Goal: Transaction & Acquisition: Purchase product/service

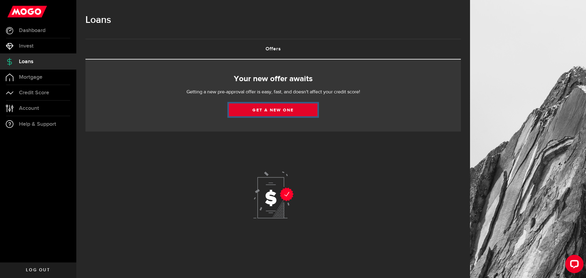
click at [247, 112] on link "Get a new one" at bounding box center [273, 110] width 89 height 13
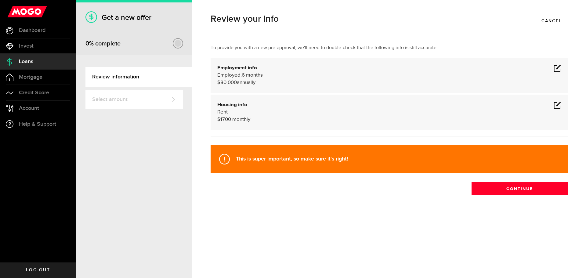
click at [561, 69] on span at bounding box center [557, 67] width 7 height 7
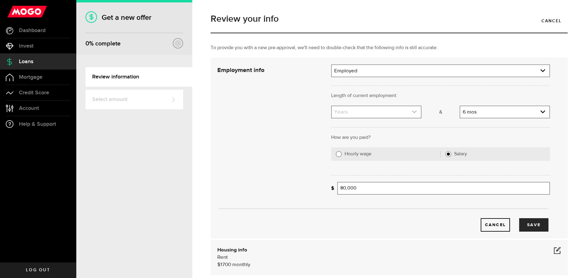
click at [409, 111] on link "expand select" at bounding box center [376, 112] width 89 height 12
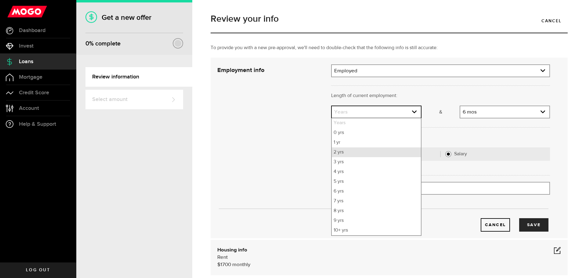
click at [380, 155] on li "2 yrs" at bounding box center [376, 153] width 89 height 10
select select "2"
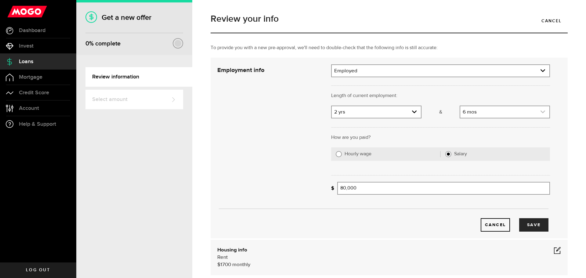
click at [516, 113] on link "expand select" at bounding box center [505, 112] width 89 height 12
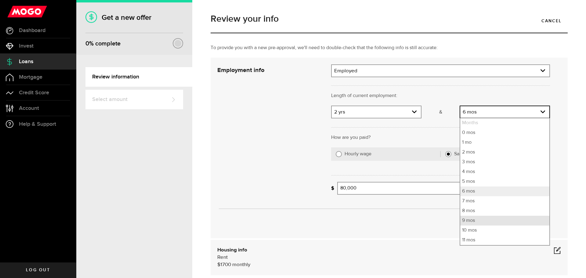
click at [468, 218] on li "9 mos" at bounding box center [505, 221] width 89 height 10
select select "9"
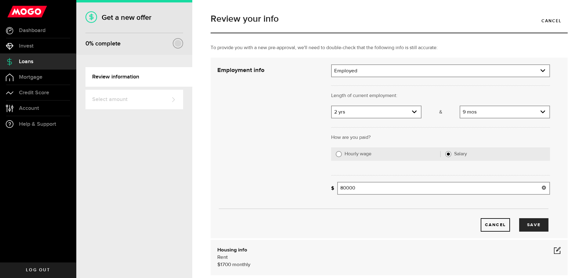
click at [371, 191] on input "80000" at bounding box center [443, 188] width 213 height 13
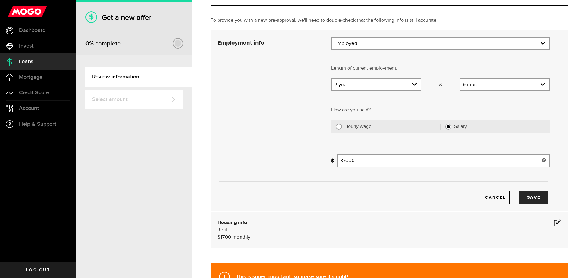
scroll to position [92, 0]
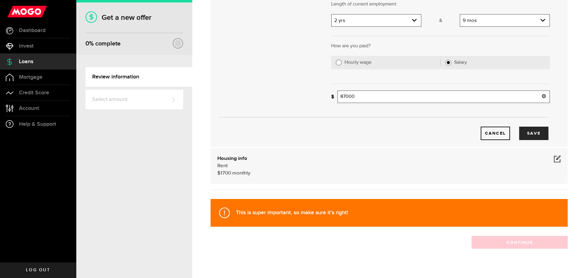
type input "87,000"
click at [556, 158] on span at bounding box center [557, 158] width 7 height 7
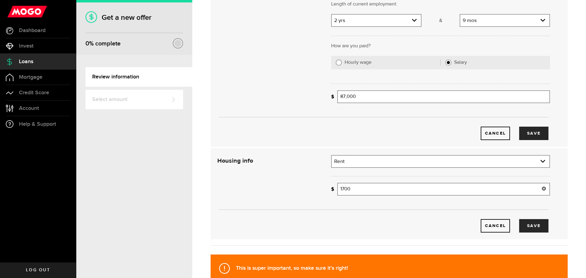
drag, startPoint x: 377, startPoint y: 191, endPoint x: 303, endPoint y: 184, distance: 74.2
click at [304, 184] on div "Housing info Residential status What's your residential status? Rent Residentia…" at bounding box center [384, 194] width 342 height 78
type input "2,650"
click at [524, 137] on button "Save" at bounding box center [533, 133] width 29 height 13
click at [528, 228] on button "Save" at bounding box center [533, 225] width 29 height 13
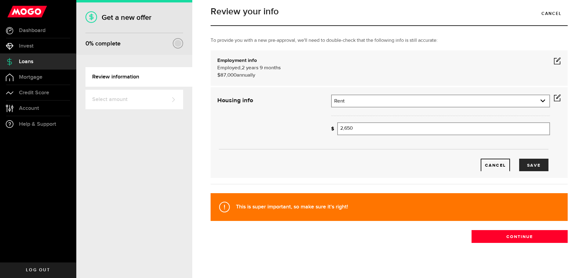
scroll to position [0, 0]
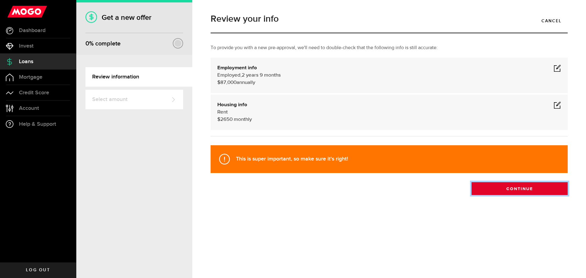
click at [487, 191] on button "Continue" at bounding box center [520, 188] width 96 height 13
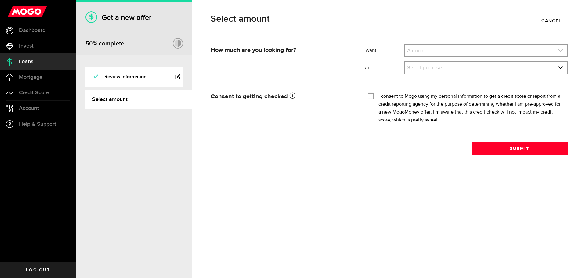
click at [449, 50] on link "expand select" at bounding box center [486, 51] width 162 height 12
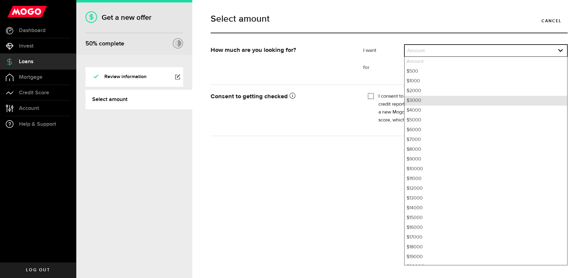
click at [434, 98] on li "$3000" at bounding box center [486, 101] width 162 height 10
select select "3000"
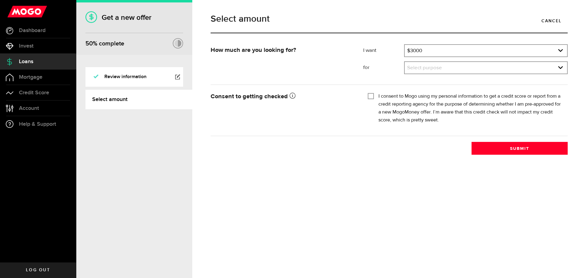
click at [427, 62] on div "Select purpose Select purpose Credit Card Refinancing/Pay Off Credit Cards Debt…" at bounding box center [486, 67] width 164 height 13
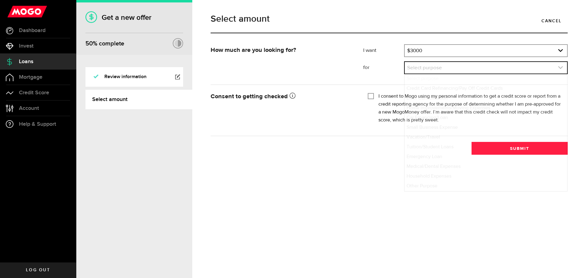
click at [427, 71] on link "expand select" at bounding box center [486, 68] width 162 height 12
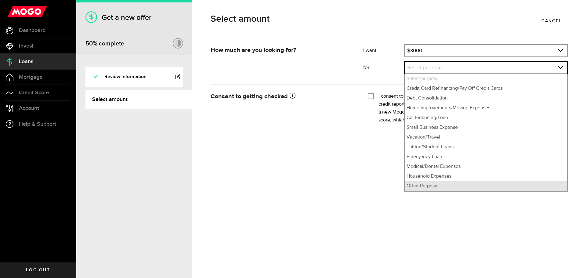
click at [421, 184] on li "Other Purpose" at bounding box center [486, 186] width 162 height 10
select select "Other Purpose"
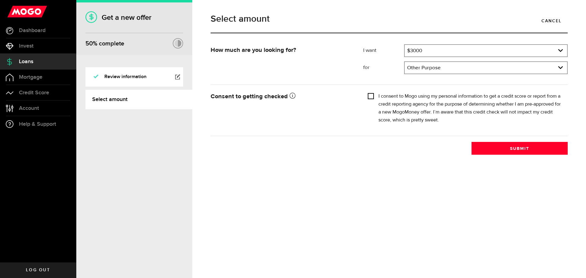
click at [372, 97] on input "I consent to Mogo using my personal information to get a credit score or report…" at bounding box center [371, 96] width 6 height 6
checkbox input "true"
click at [493, 149] on button "Submit" at bounding box center [520, 148] width 96 height 13
click at [33, 29] on span "Dashboard" at bounding box center [32, 30] width 27 height 5
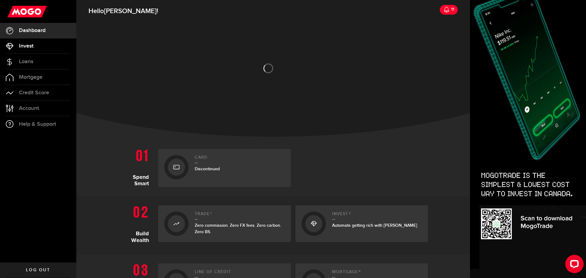
click at [25, 48] on span "Invest" at bounding box center [26, 45] width 15 height 5
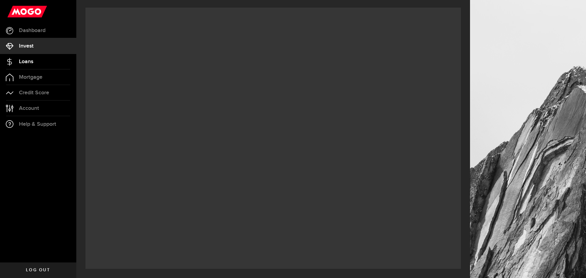
click at [23, 62] on span "Loans" at bounding box center [26, 61] width 14 height 5
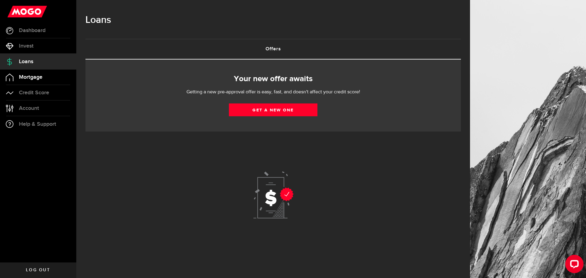
click at [24, 77] on span "Mortgage" at bounding box center [31, 77] width 24 height 5
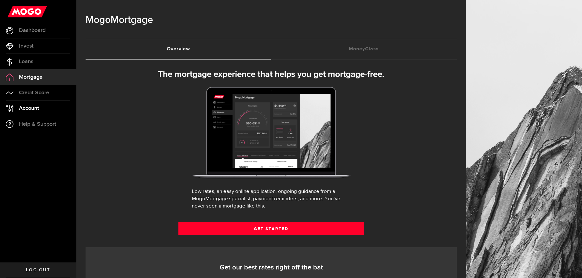
select select "3knYdhfXw4iYoq2m0WGQES"
click at [27, 104] on link "Account Compte" at bounding box center [38, 108] width 76 height 15
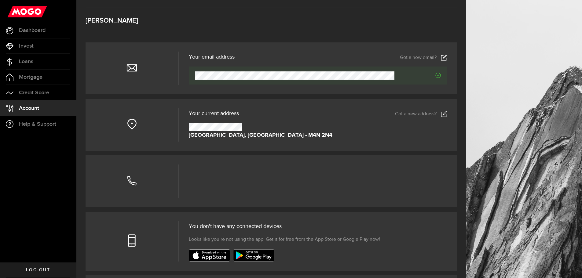
scroll to position [31, 0]
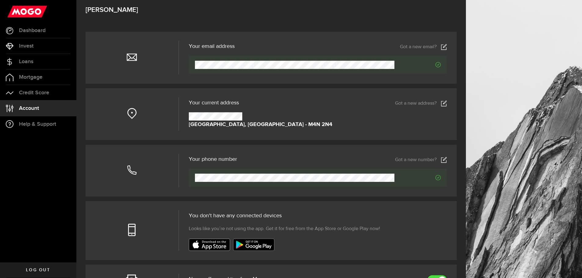
click at [447, 104] on use at bounding box center [443, 103] width 5 height 6
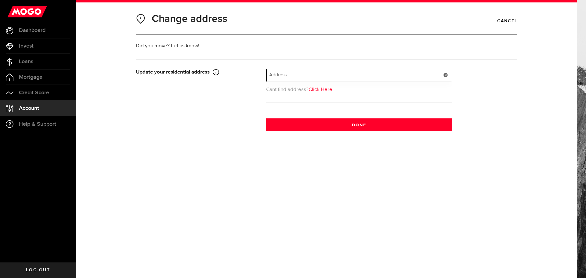
click at [281, 76] on input "text" at bounding box center [359, 75] width 185 height 12
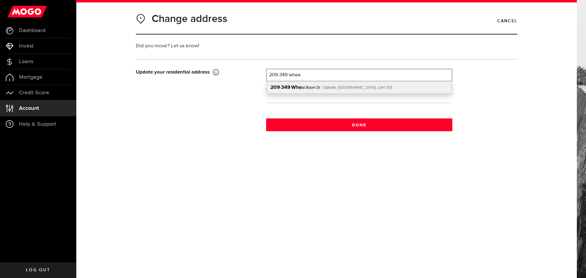
click at [328, 88] on span "Oakville, [GEOGRAPHIC_DATA], L6H 7X5" at bounding box center [358, 88] width 70 height 4
type input "[STREET_ADDRESS]"
type input "349"
type input "Wheat Boom Dr"
type input "Oakville"
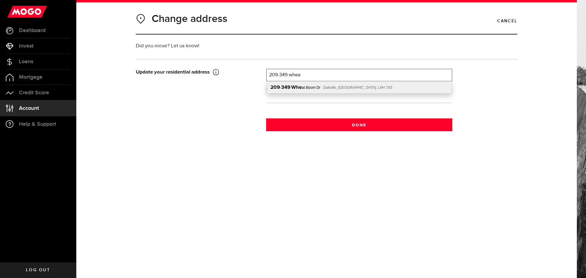
type input "209"
select select "ON"
type input "L6H 7X5"
type input "[GEOGRAPHIC_DATA]"
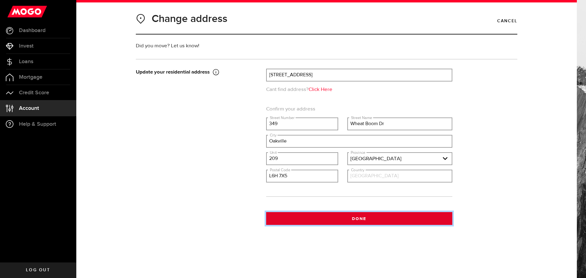
click at [349, 221] on button "Done" at bounding box center [359, 218] width 186 height 13
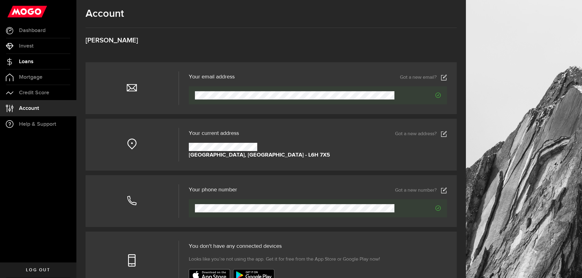
click at [28, 61] on span "Loans" at bounding box center [26, 61] width 14 height 5
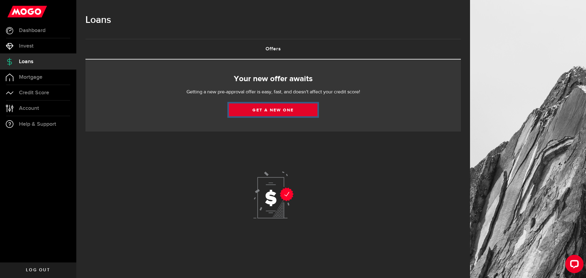
click at [271, 109] on link "Get a new one" at bounding box center [273, 110] width 89 height 13
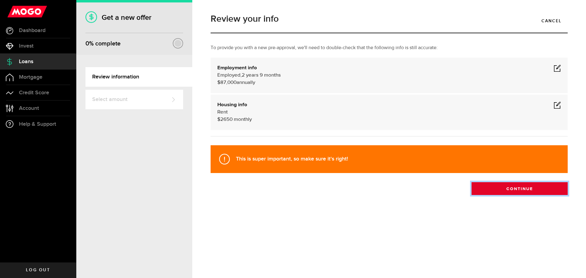
click at [528, 188] on button "Continue" at bounding box center [520, 188] width 96 height 13
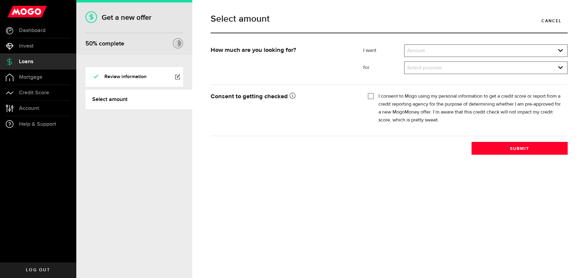
click at [407, 57] on div "Amount Amount $500 $1000 $2000 $3000 $4000 $5000 $6000 $7000 $8000 $9000 $10000…" at bounding box center [486, 50] width 164 height 13
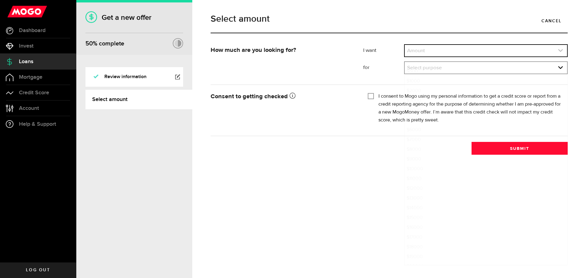
click at [415, 54] on link "expand select" at bounding box center [486, 51] width 162 height 12
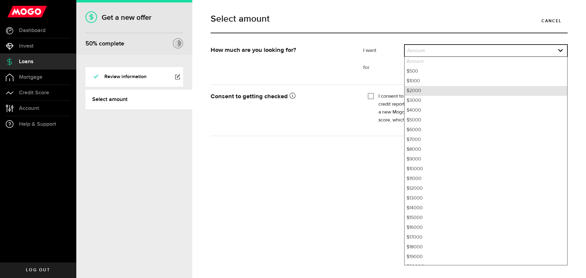
click at [423, 91] on li "$2000" at bounding box center [486, 91] width 162 height 10
select select "2000"
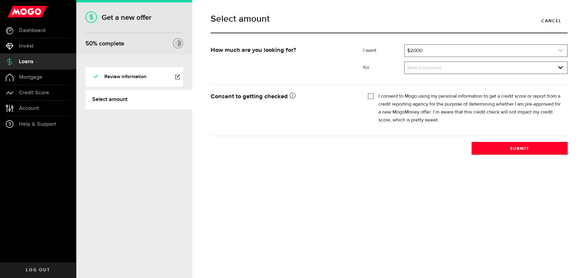
click at [431, 54] on link "expand select" at bounding box center [486, 51] width 162 height 12
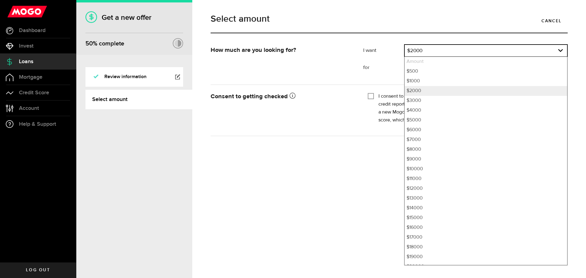
click at [377, 72] on li "for Select purpose What would you be using it for? Select purpose Select purpos…" at bounding box center [465, 67] width 205 height 13
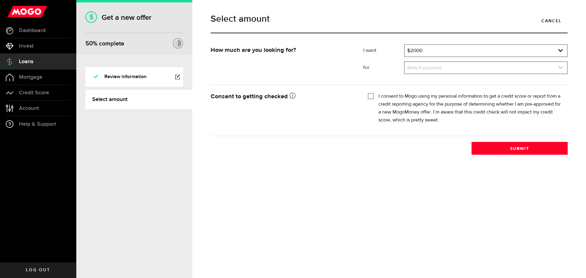
click at [422, 68] on link "expand select" at bounding box center [486, 68] width 162 height 12
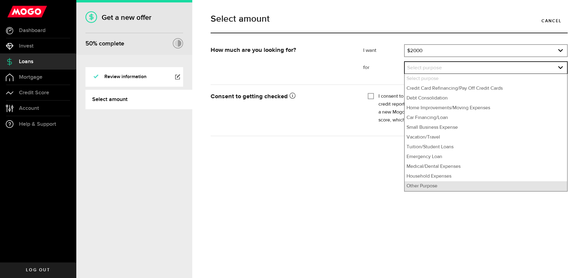
click at [425, 188] on li "Other Purpose" at bounding box center [486, 186] width 162 height 10
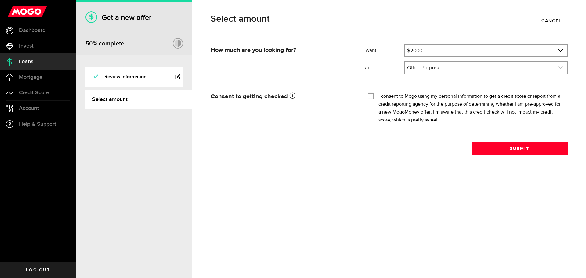
click at [414, 71] on link "expand select" at bounding box center [486, 68] width 162 height 12
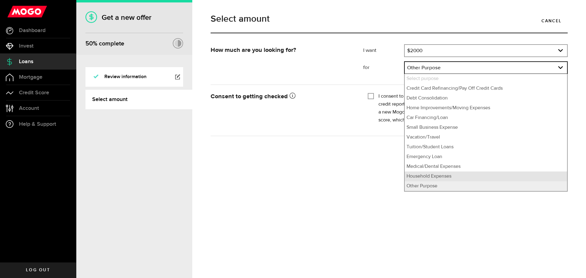
click at [420, 173] on li "Household Expenses" at bounding box center [486, 177] width 162 height 10
select select "Household Expenses"
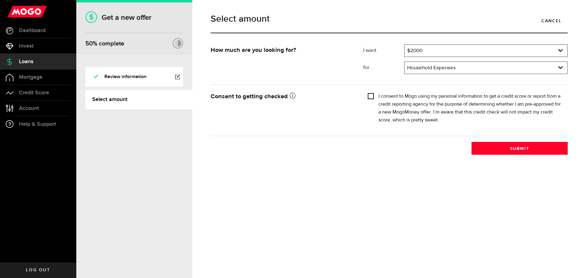
click at [374, 95] on input "I consent to Mogo using my personal information to get a credit score or report…" at bounding box center [371, 96] width 6 height 6
checkbox input "true"
click at [531, 150] on button "Submit" at bounding box center [520, 148] width 96 height 13
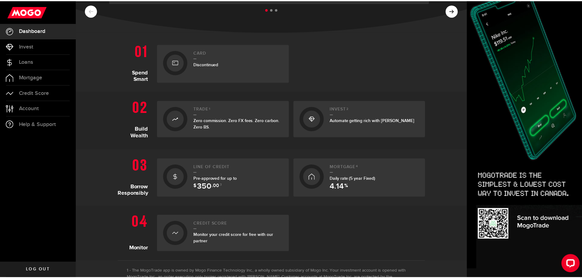
scroll to position [122, 0]
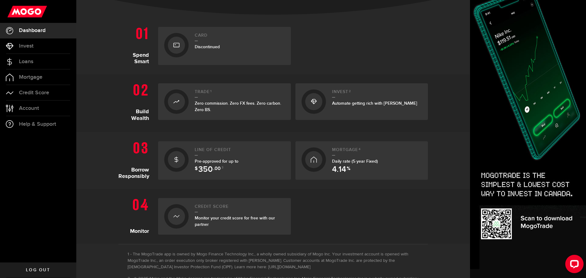
click at [173, 160] on icon at bounding box center [176, 160] width 6 height 10
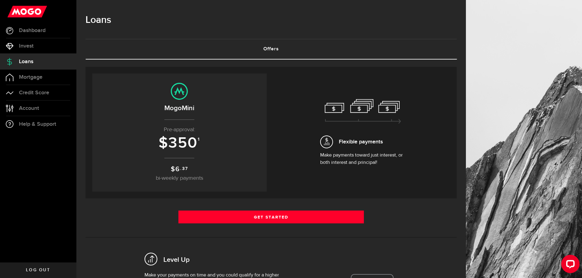
click at [31, 59] on span "Loans" at bounding box center [26, 61] width 14 height 5
click at [13, 30] on use at bounding box center [9, 30] width 7 height 7
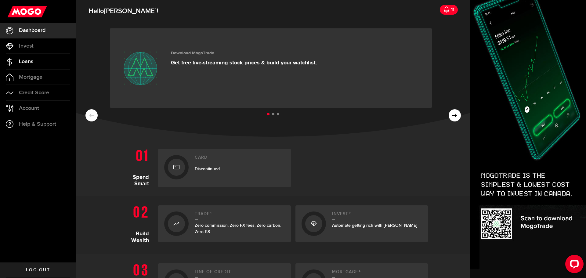
click at [36, 62] on link "Loans" at bounding box center [38, 61] width 76 height 15
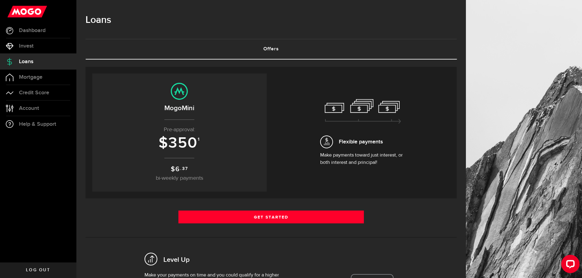
click at [272, 46] on link "Offers (requires attention)" at bounding box center [271, 49] width 371 height 20
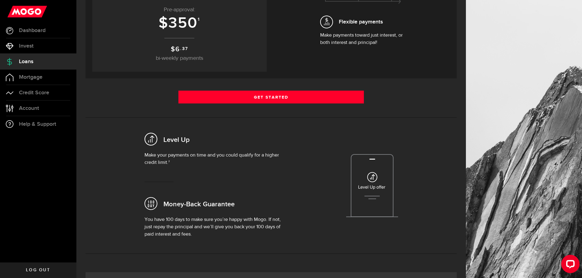
scroll to position [122, 0]
